Goal: Check status: Check status

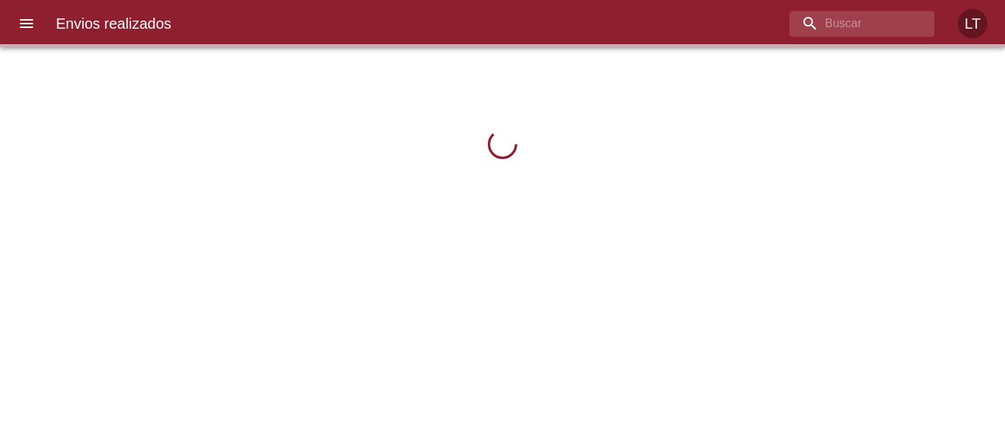
click at [30, 21] on icon "menu" at bounding box center [27, 24] width 18 height 18
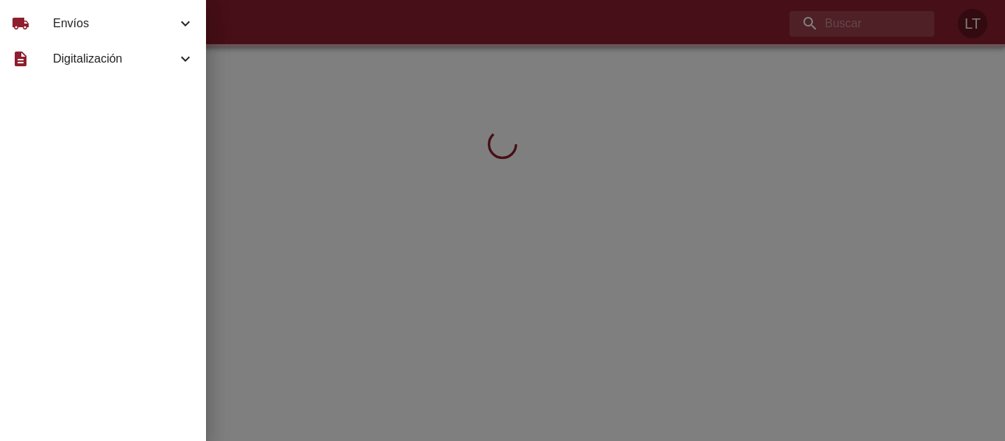
click at [54, 21] on span "Envíos" at bounding box center [115, 24] width 124 height 18
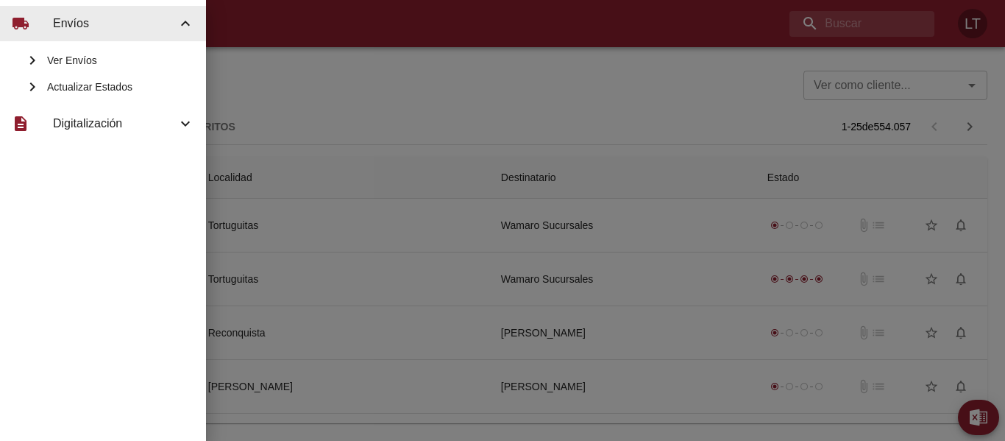
click at [79, 78] on div "Actualizar Estados" at bounding box center [103, 87] width 206 height 26
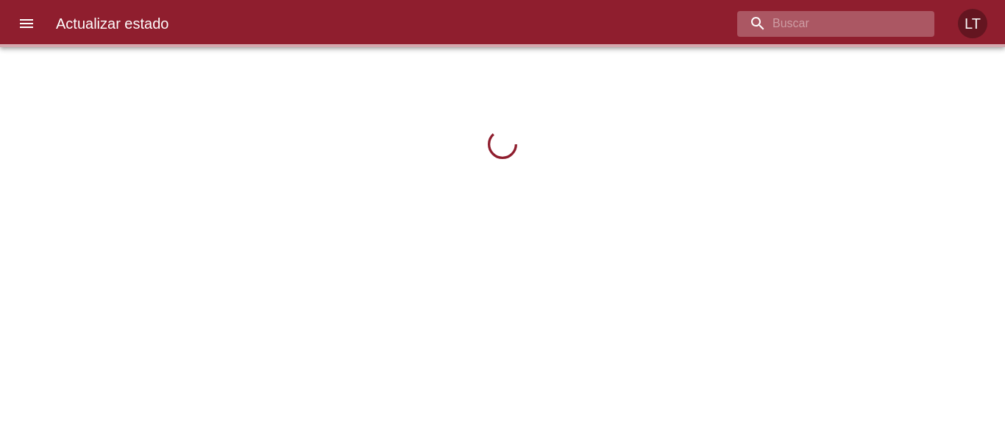
click at [884, 20] on input "buscar" at bounding box center [823, 24] width 172 height 26
paste input "9637659"
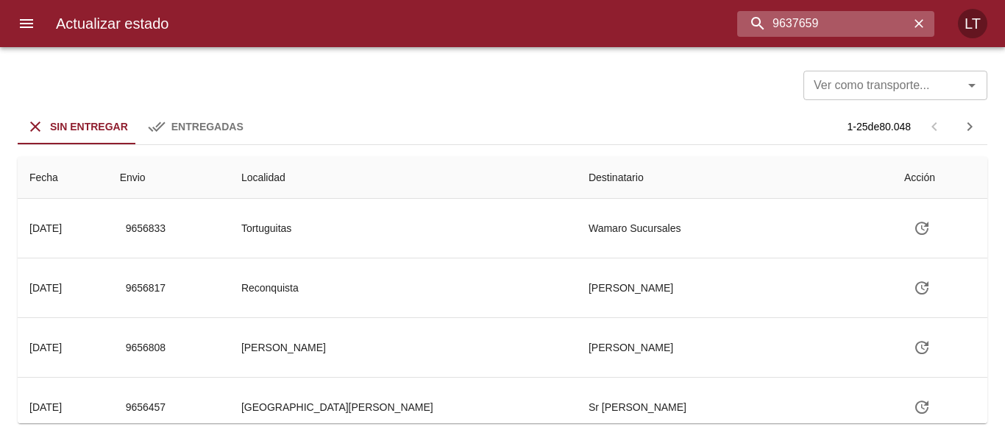
type input "9637659"
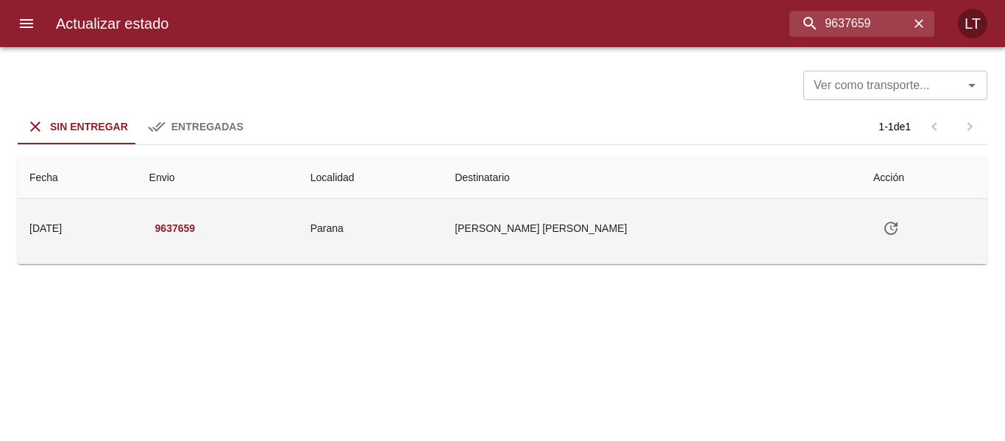
click at [443, 238] on td "Parana" at bounding box center [371, 228] width 144 height 59
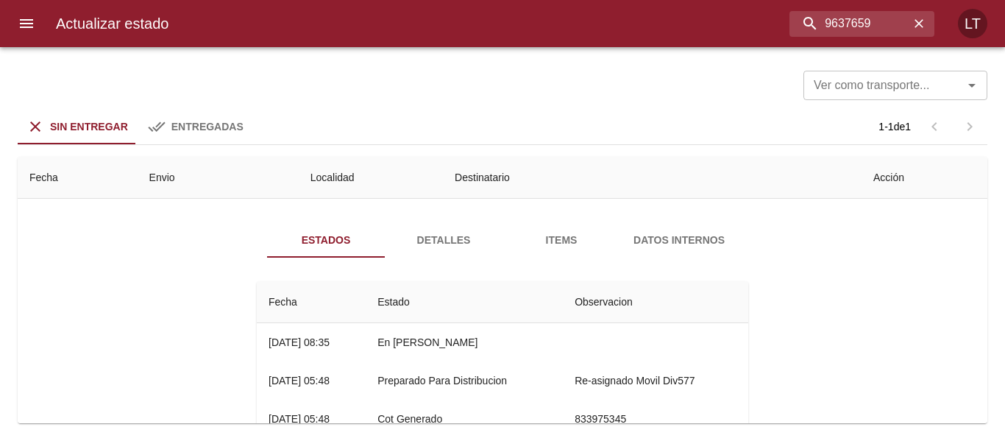
scroll to position [33, 0]
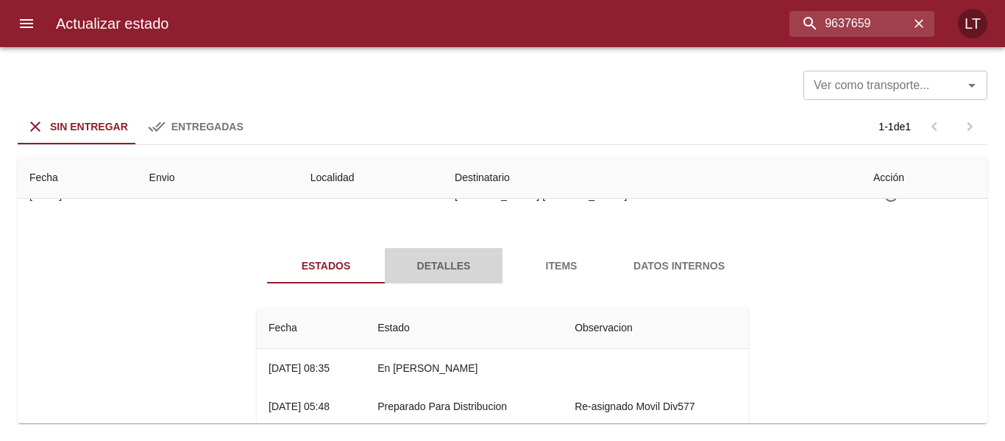
click at [442, 266] on span "Detalles" at bounding box center [444, 266] width 100 height 18
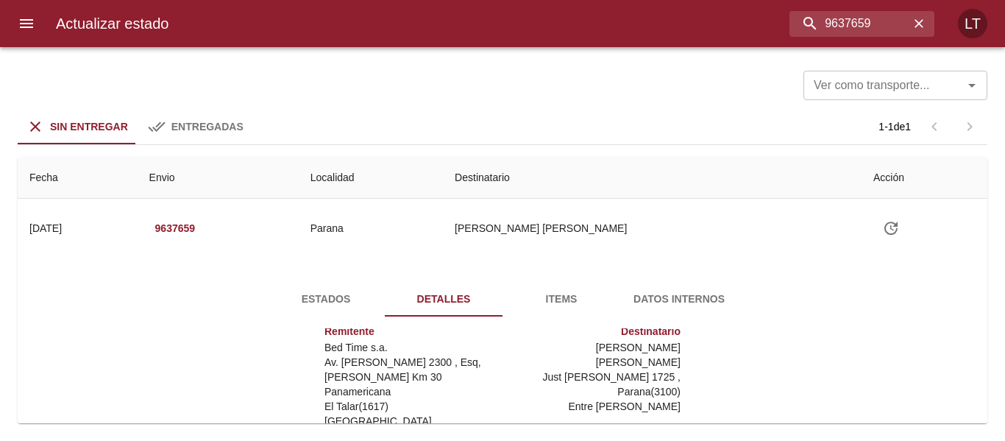
scroll to position [218, 0]
